Goal: Task Accomplishment & Management: Complete application form

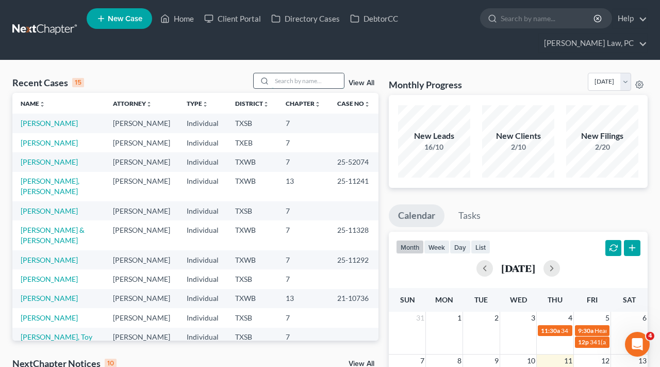
click at [315, 80] on input "search" at bounding box center [308, 80] width 72 height 15
click at [50, 264] on link "[PERSON_NAME]" at bounding box center [49, 259] width 57 height 9
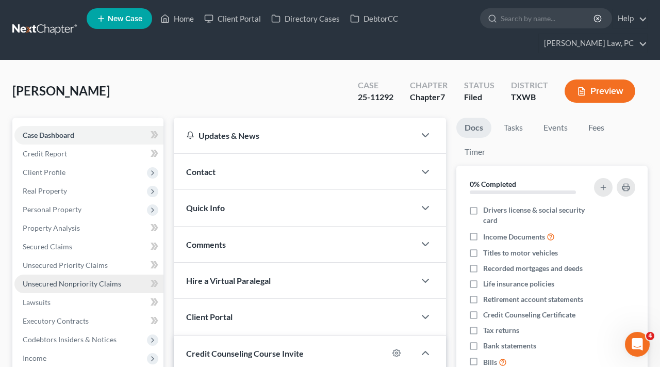
click at [82, 284] on span "Unsecured Nonpriority Claims" at bounding box center [72, 283] width 99 height 9
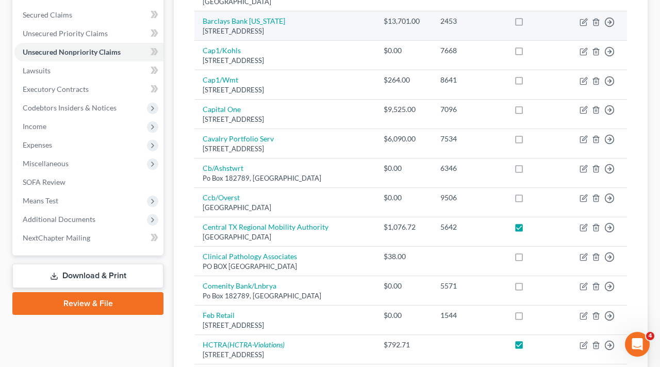
scroll to position [232, 0]
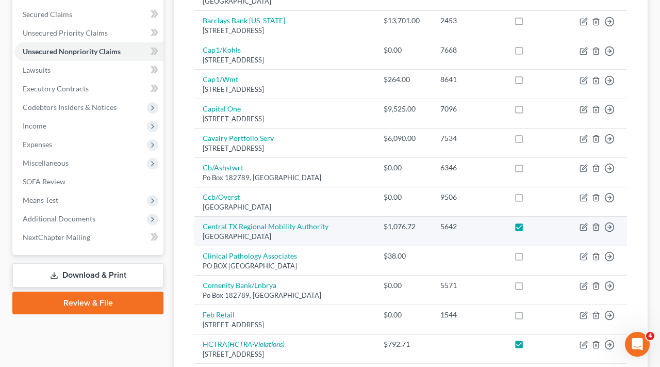
click at [529, 229] on label at bounding box center [529, 229] width 0 height 0
click at [533, 222] on input "checkbox" at bounding box center [536, 224] width 7 height 7
checkbox input "false"
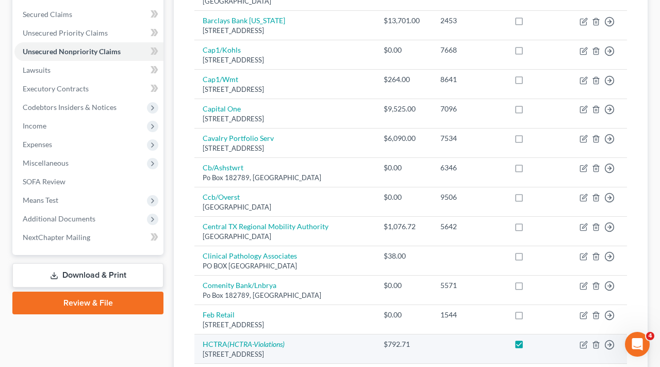
click at [529, 347] on label at bounding box center [529, 347] width 0 height 0
click at [533, 343] on input "checkbox" at bounding box center [536, 342] width 7 height 7
checkbox input "false"
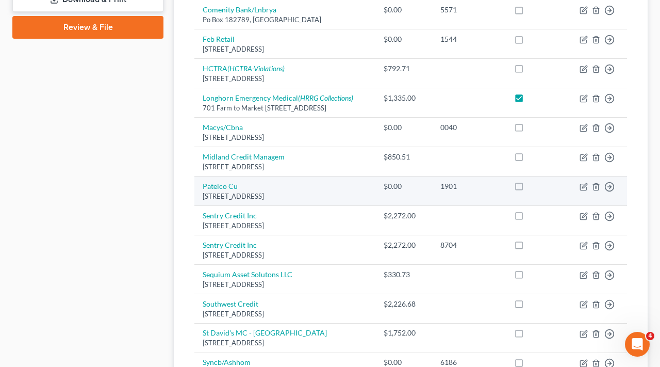
scroll to position [508, 0]
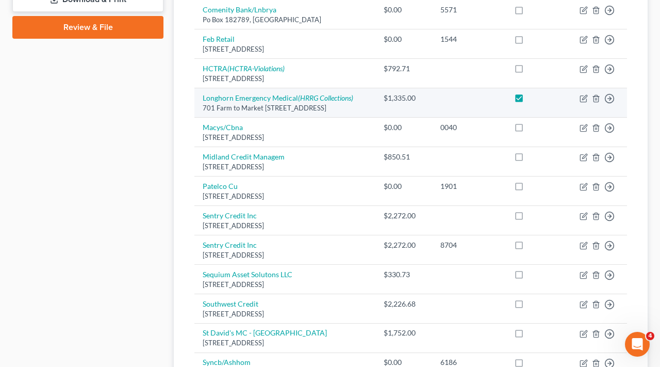
click at [529, 101] on label at bounding box center [529, 101] width 0 height 0
click at [533, 93] on input "checkbox" at bounding box center [536, 96] width 7 height 7
checkbox input "false"
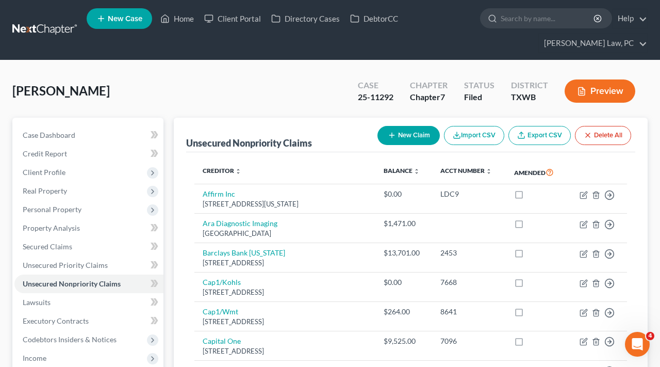
scroll to position [0, 0]
click at [602, 97] on button "Preview" at bounding box center [600, 90] width 71 height 23
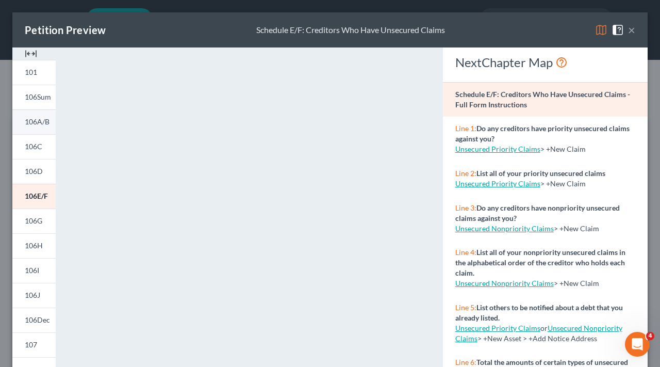
click at [43, 125] on span "106A/B" at bounding box center [37, 121] width 25 height 9
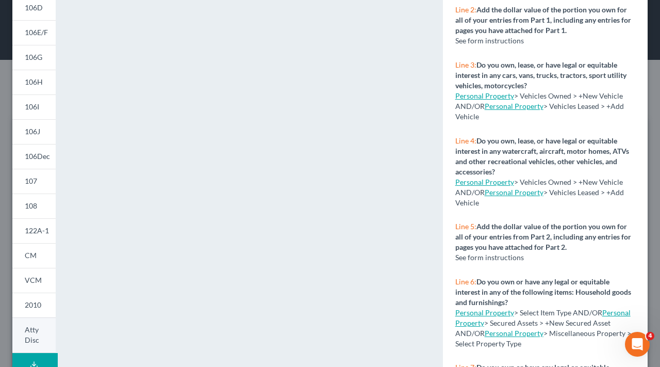
scroll to position [164, 0]
click at [30, 35] on span "106E/F" at bounding box center [36, 31] width 23 height 9
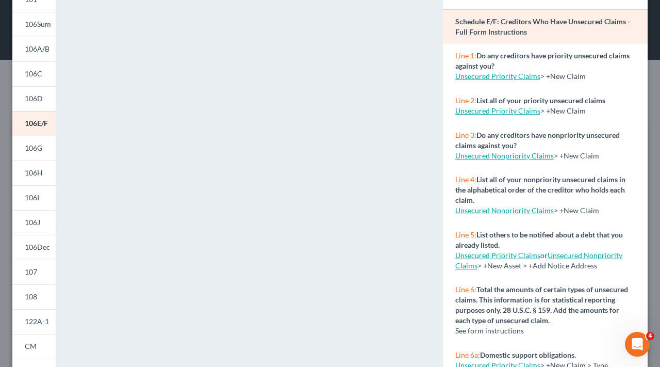
scroll to position [60, 0]
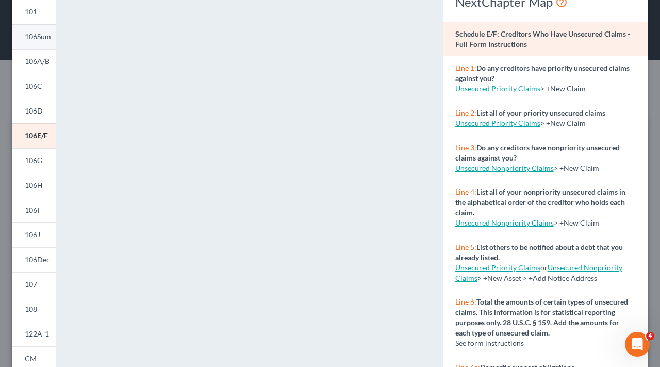
click at [38, 36] on span "106Sum" at bounding box center [38, 36] width 26 height 9
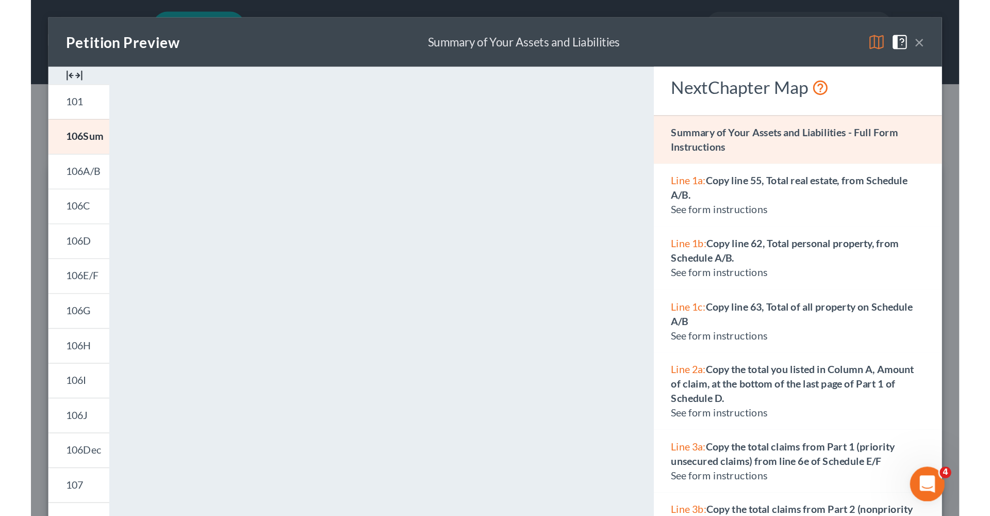
scroll to position [0, 0]
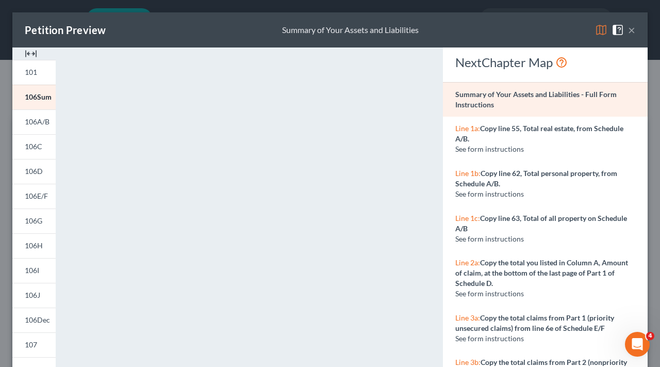
click at [633, 34] on button "×" at bounding box center [631, 30] width 7 height 12
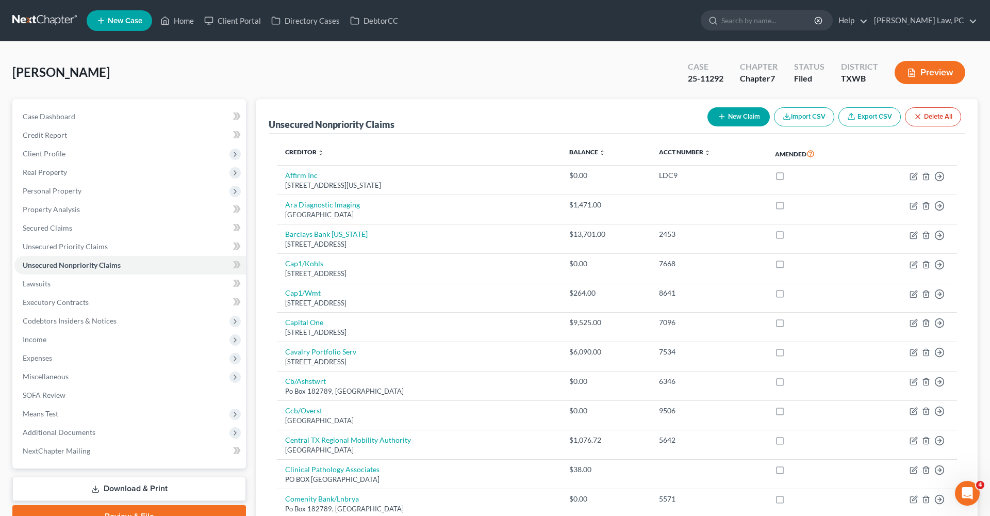
click at [38, 28] on link at bounding box center [45, 20] width 66 height 19
click at [34, 24] on link at bounding box center [45, 20] width 66 height 19
